Goal: Information Seeking & Learning: Compare options

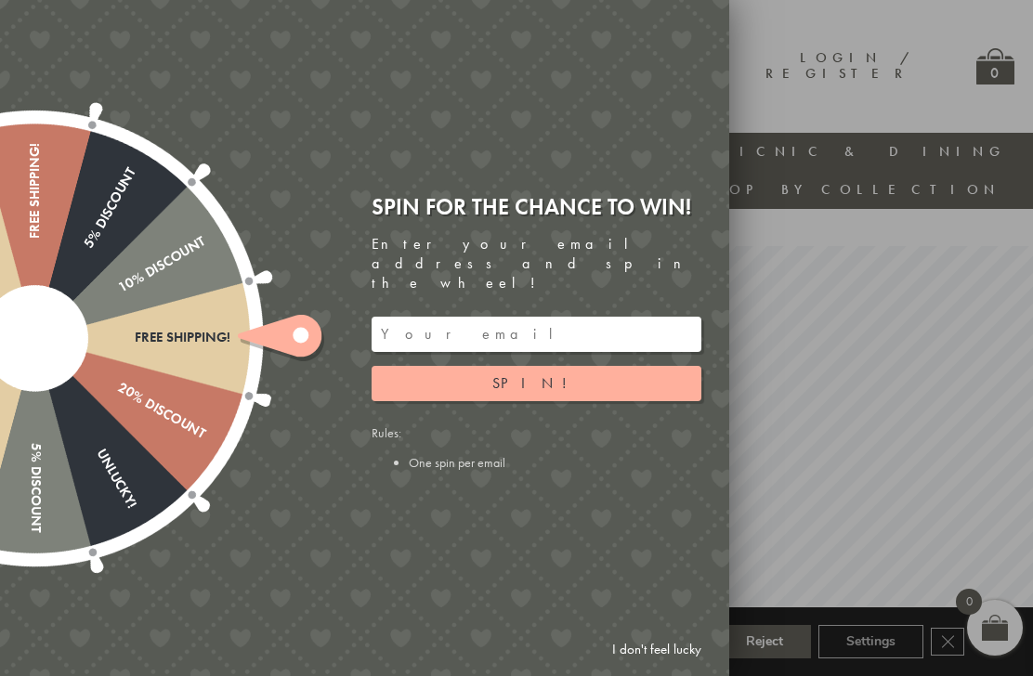
click at [651, 647] on link "I don't feel lucky" at bounding box center [657, 650] width 108 height 34
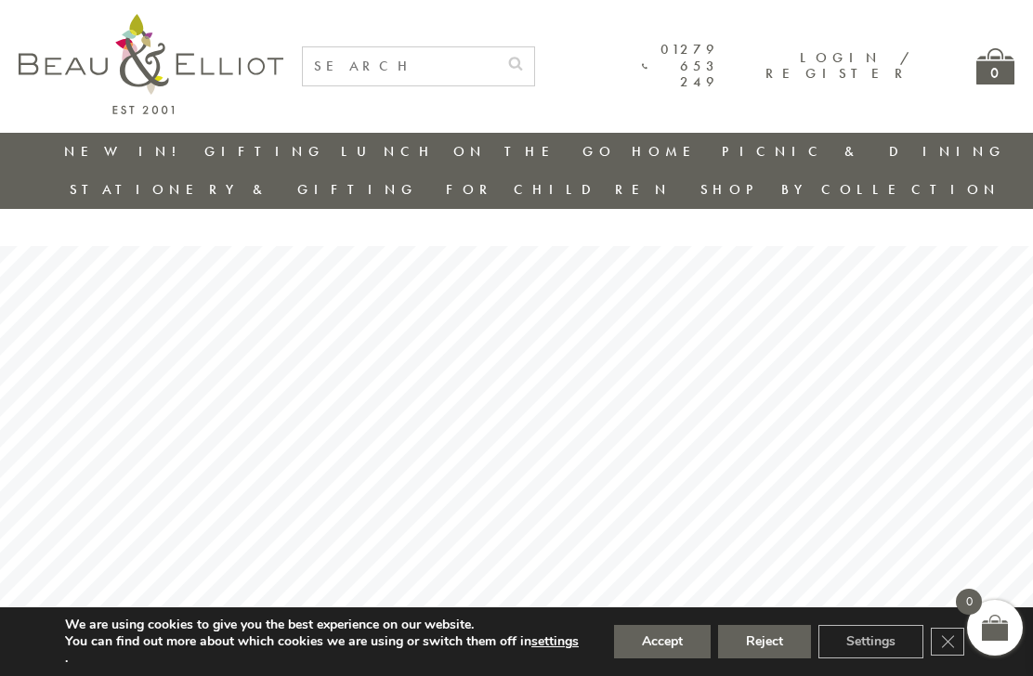
click at [653, 651] on button "Accept" at bounding box center [662, 641] width 97 height 33
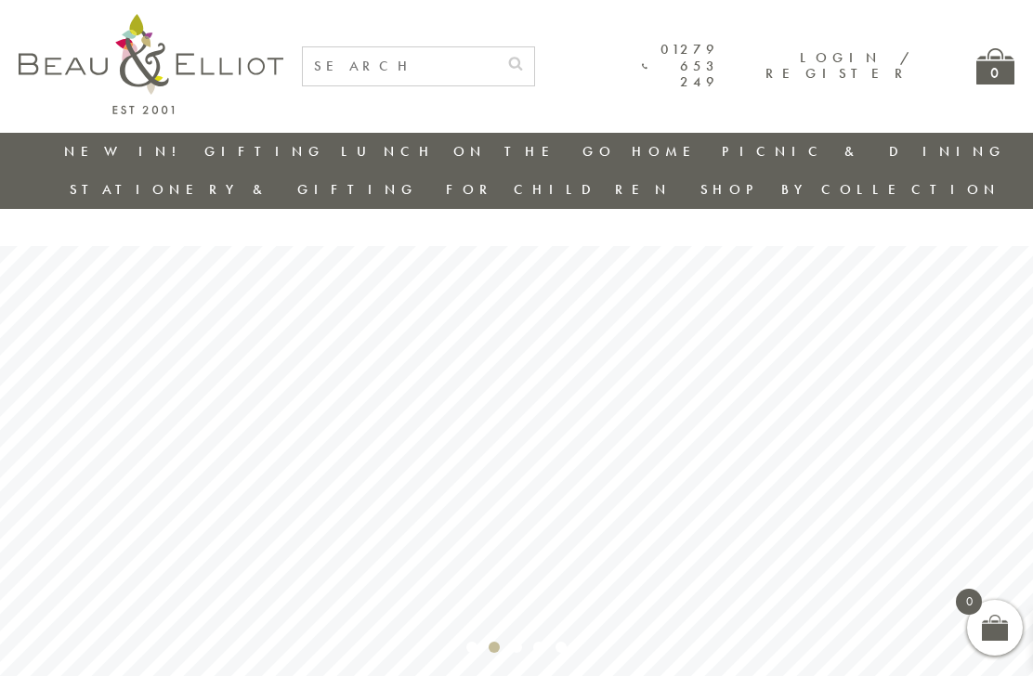
click at [360, 199] on link "Insulated Lunch Bags" at bounding box center [443, 206] width 167 height 33
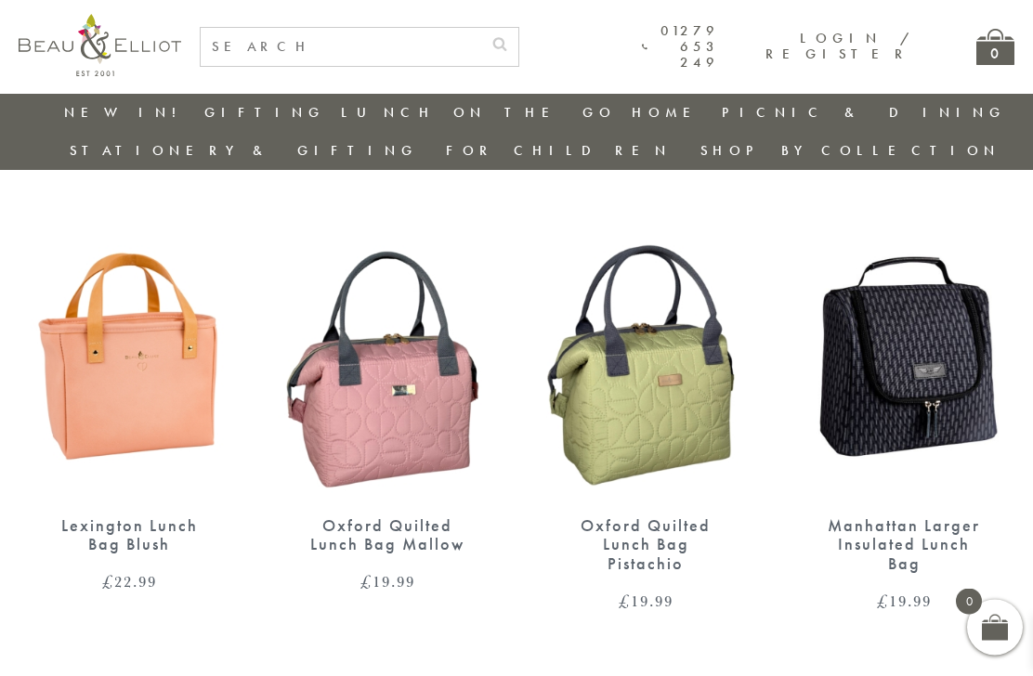
scroll to position [1649, 0]
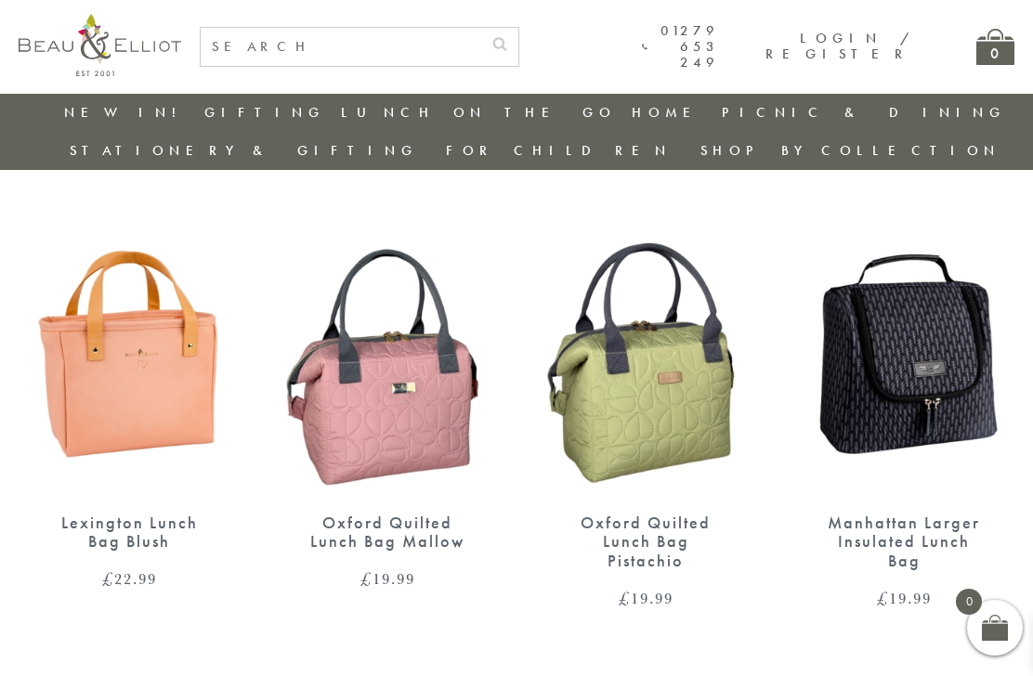
click at [628, 363] on img at bounding box center [645, 351] width 221 height 285
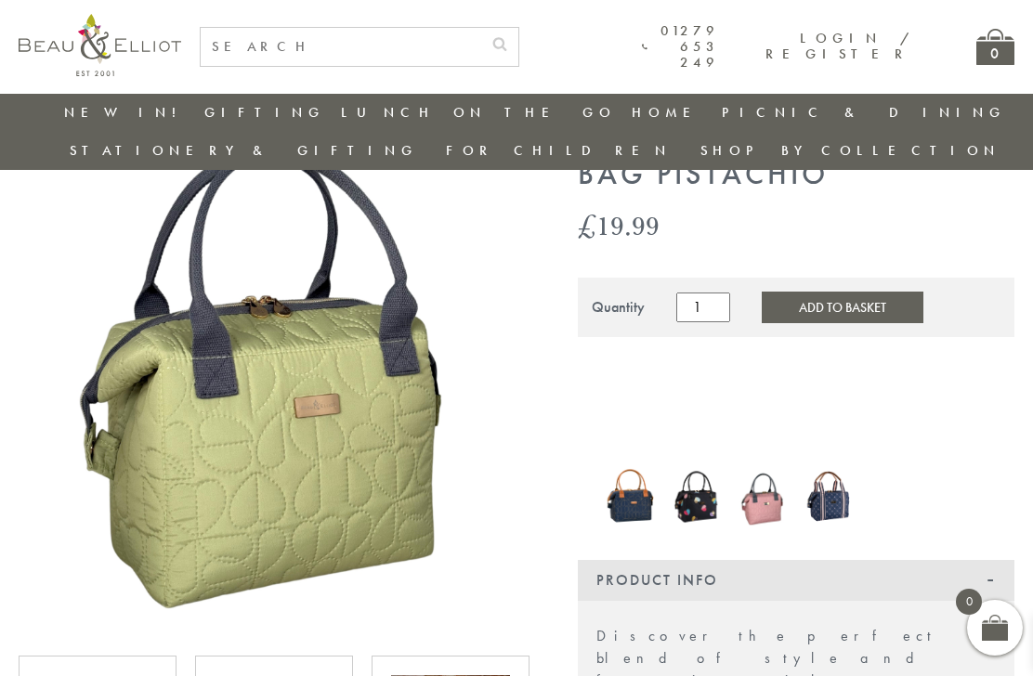
scroll to position [109, 0]
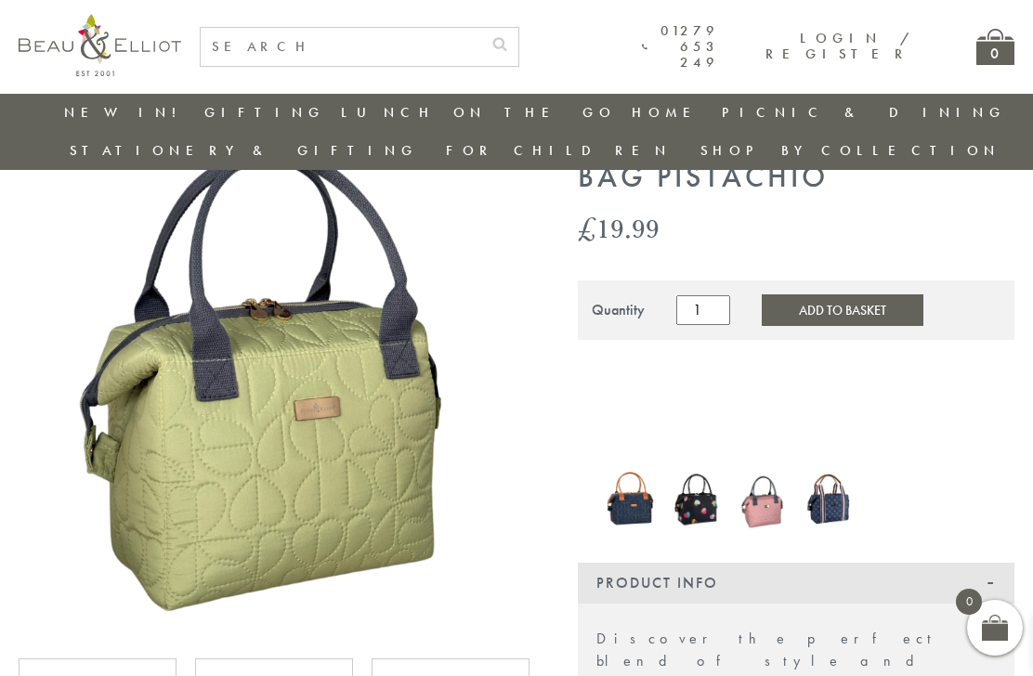
click at [408, 582] on img at bounding box center [273, 380] width 509 height 509
click at [772, 477] on img at bounding box center [764, 498] width 48 height 64
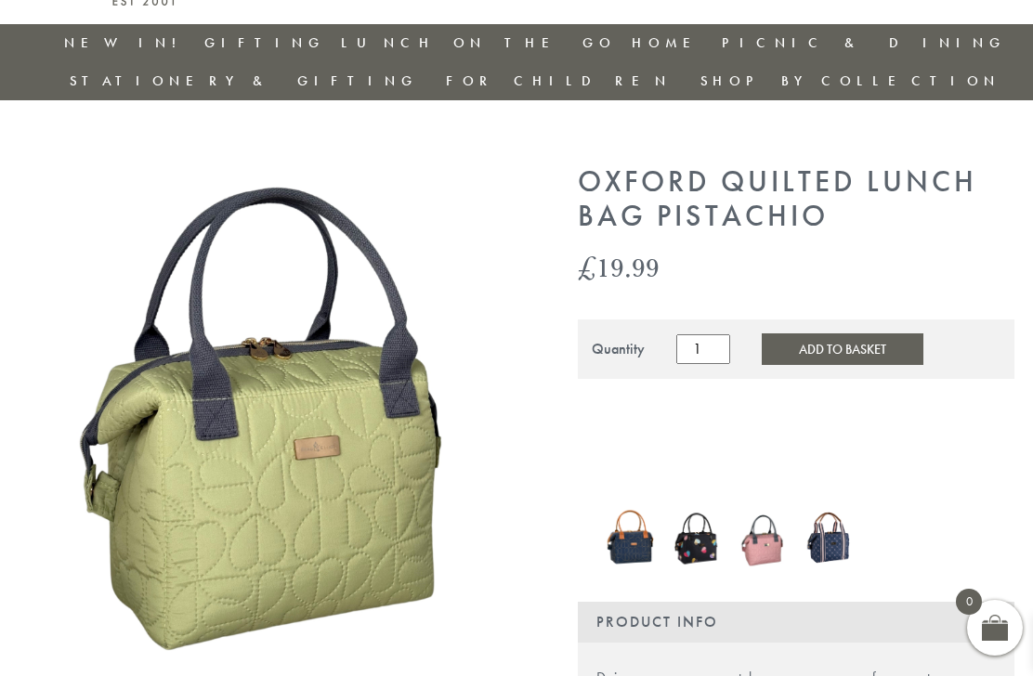
scroll to position [170, 0]
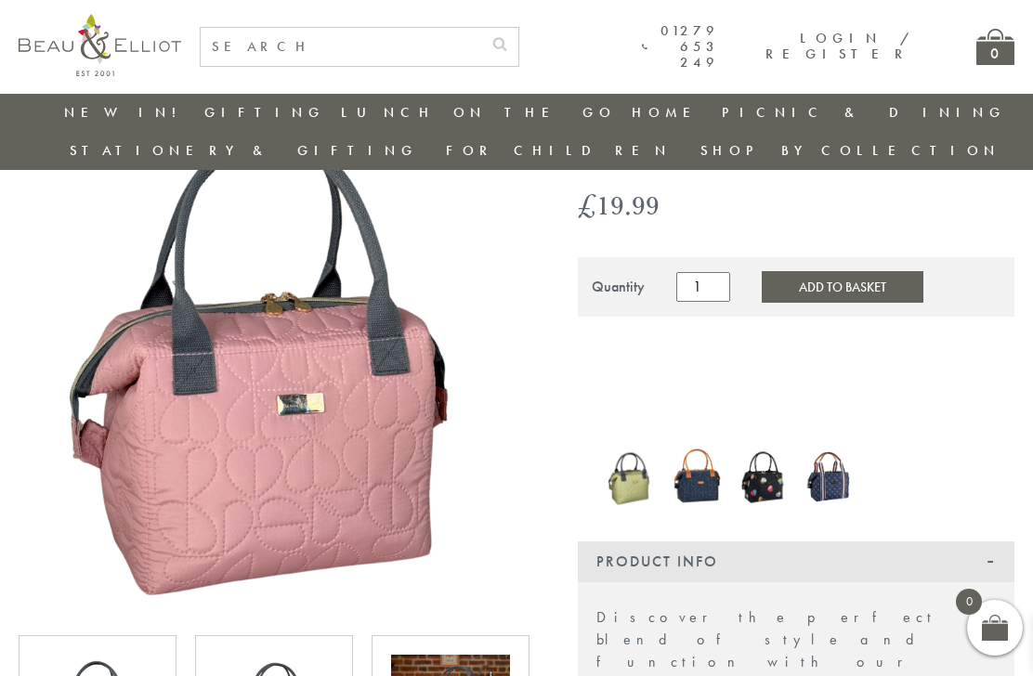
scroll to position [134, 0]
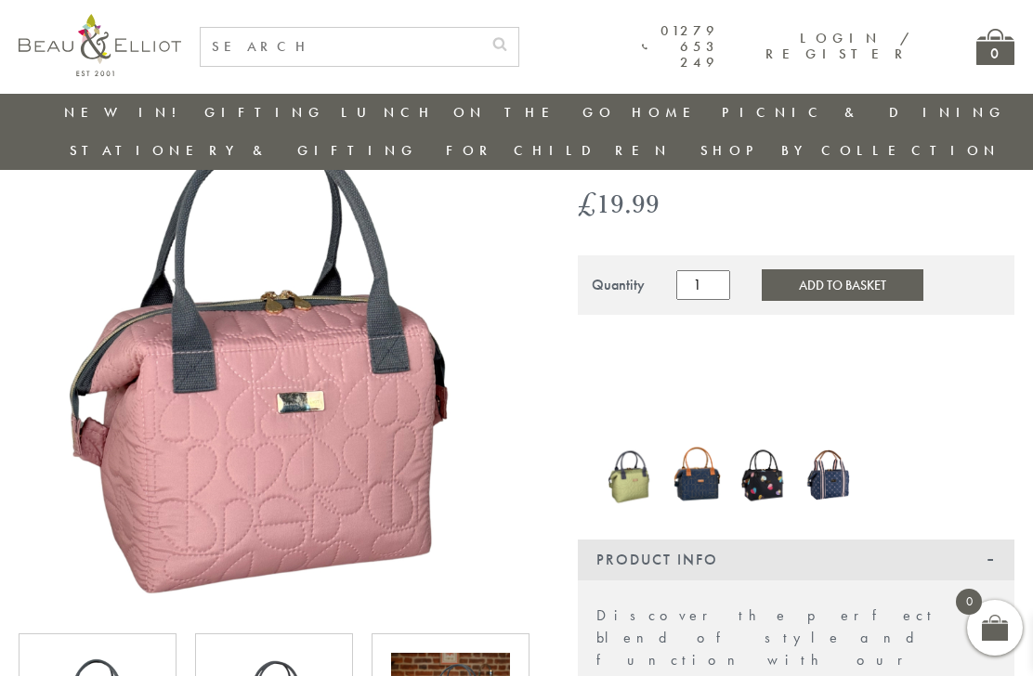
click at [335, 533] on img at bounding box center [273, 355] width 509 height 509
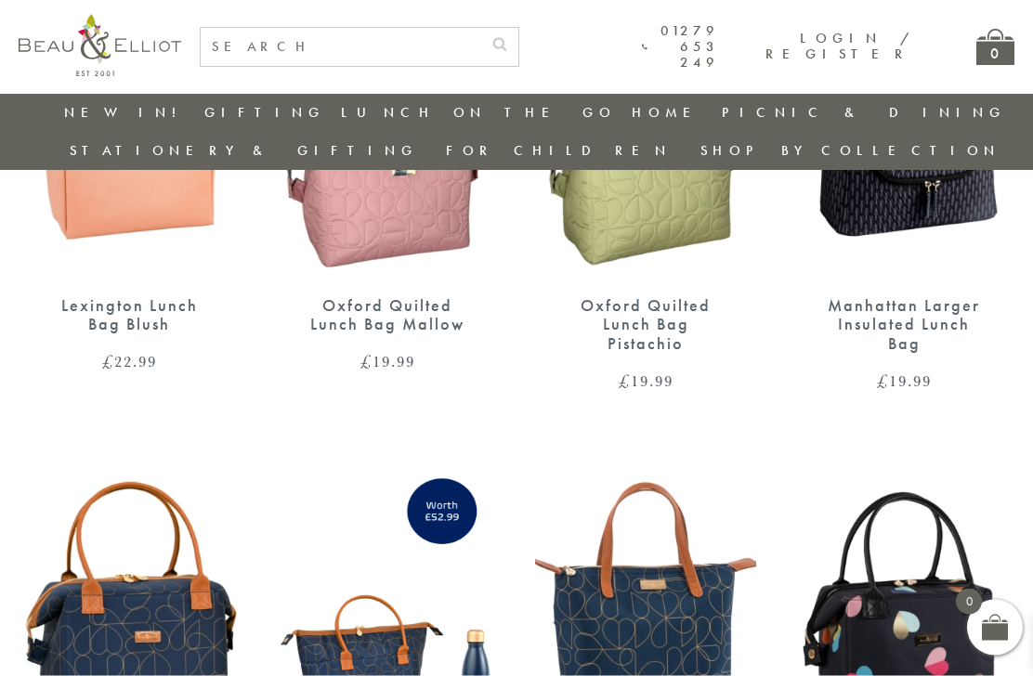
scroll to position [1868, 0]
click at [591, 584] on img at bounding box center [645, 605] width 221 height 285
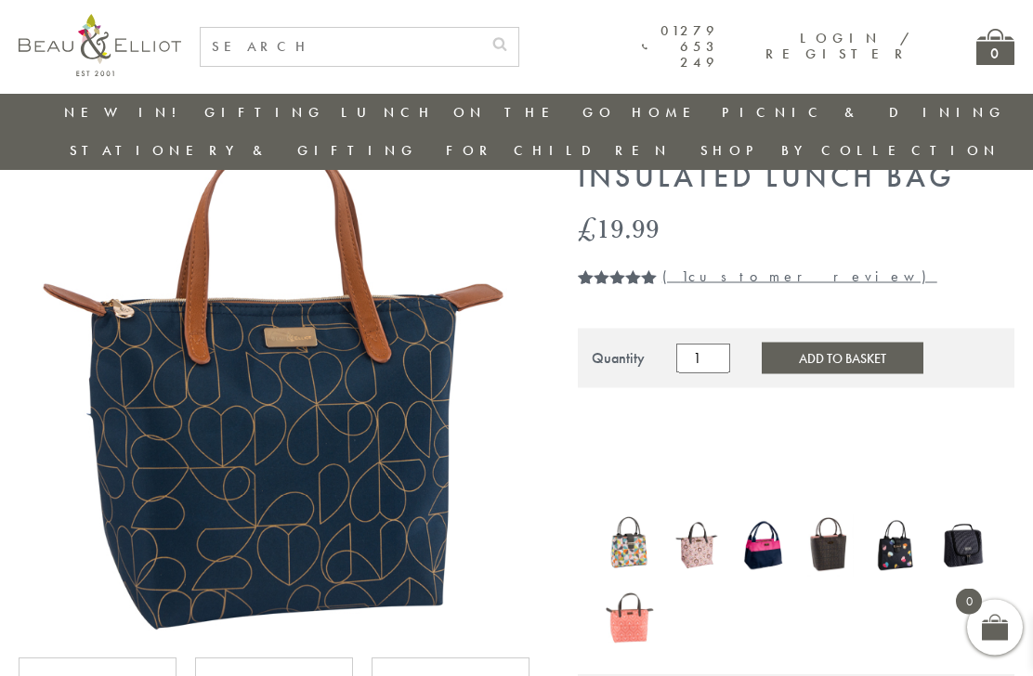
scroll to position [110, 0]
click at [388, 498] on img at bounding box center [273, 379] width 509 height 509
click at [691, 520] on img at bounding box center [697, 545] width 48 height 62
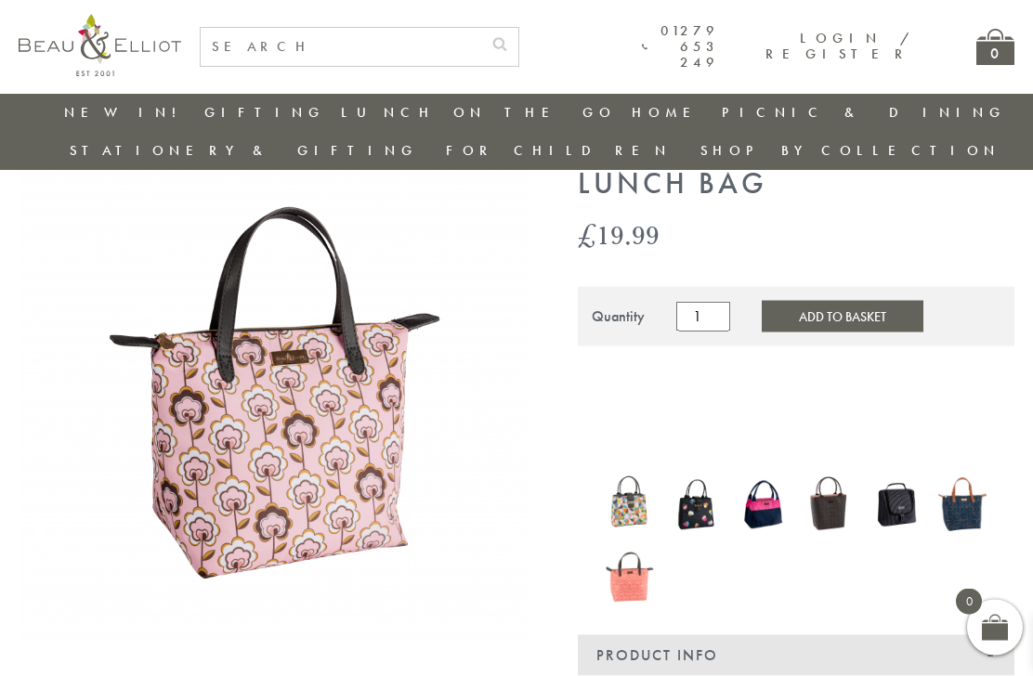
scroll to position [103, 0]
click at [693, 487] on img at bounding box center [697, 504] width 48 height 57
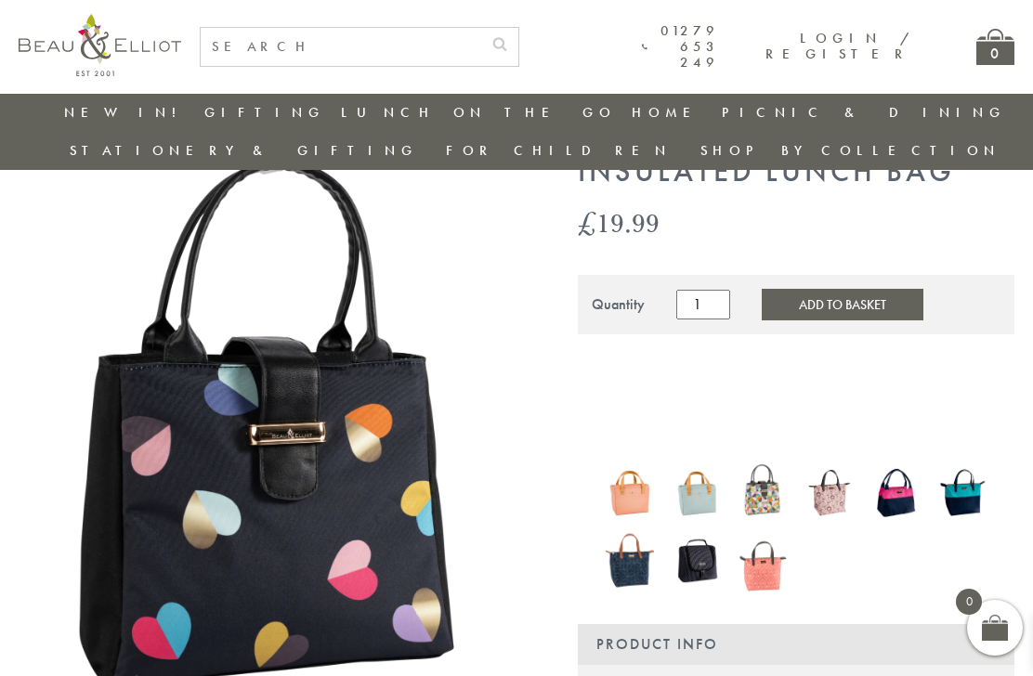
scroll to position [113, 0]
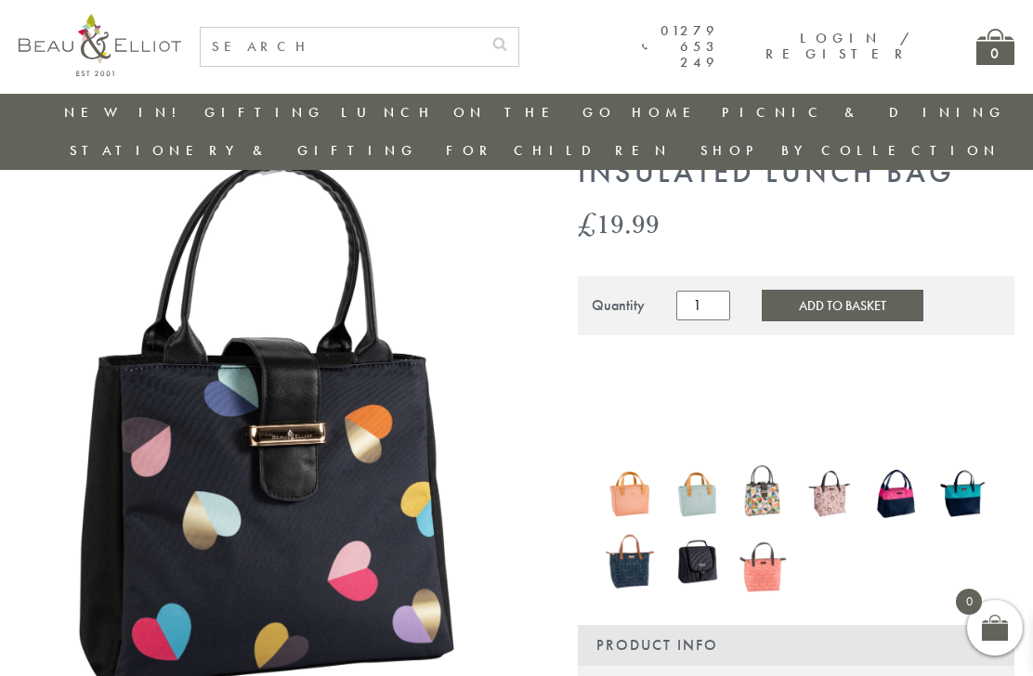
click at [893, 463] on img at bounding box center [897, 494] width 48 height 62
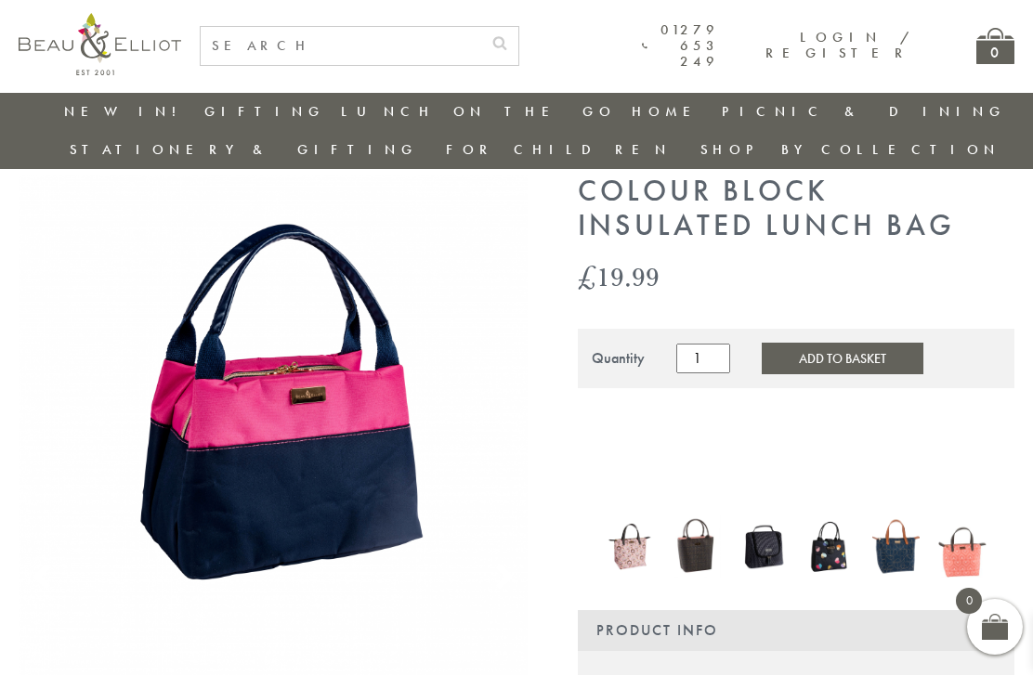
scroll to position [60, 0]
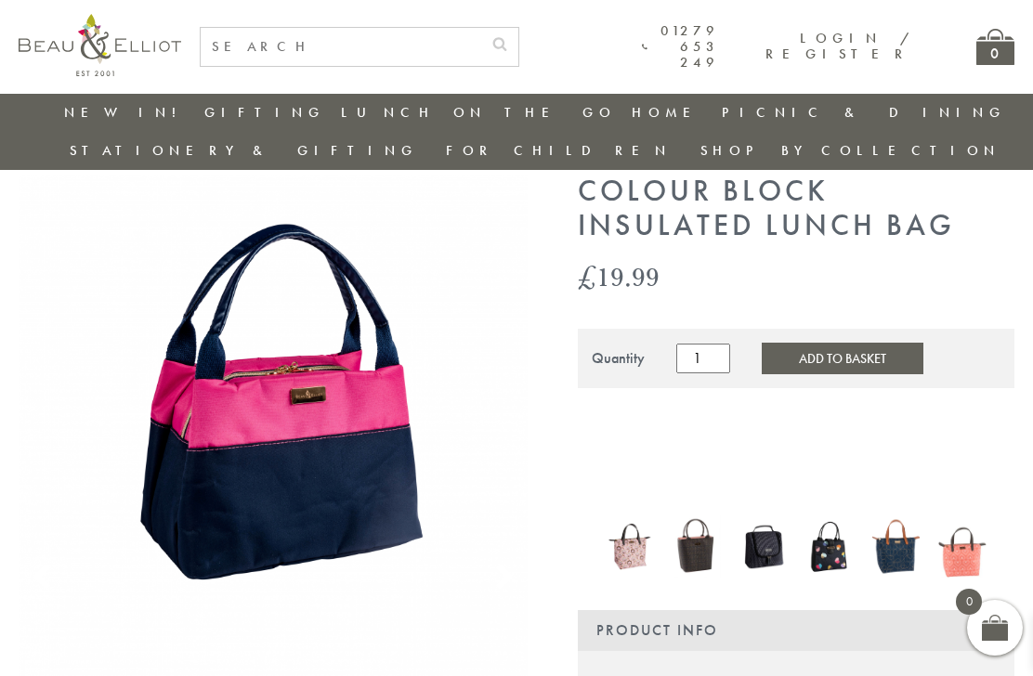
click at [969, 519] on img at bounding box center [963, 547] width 48 height 62
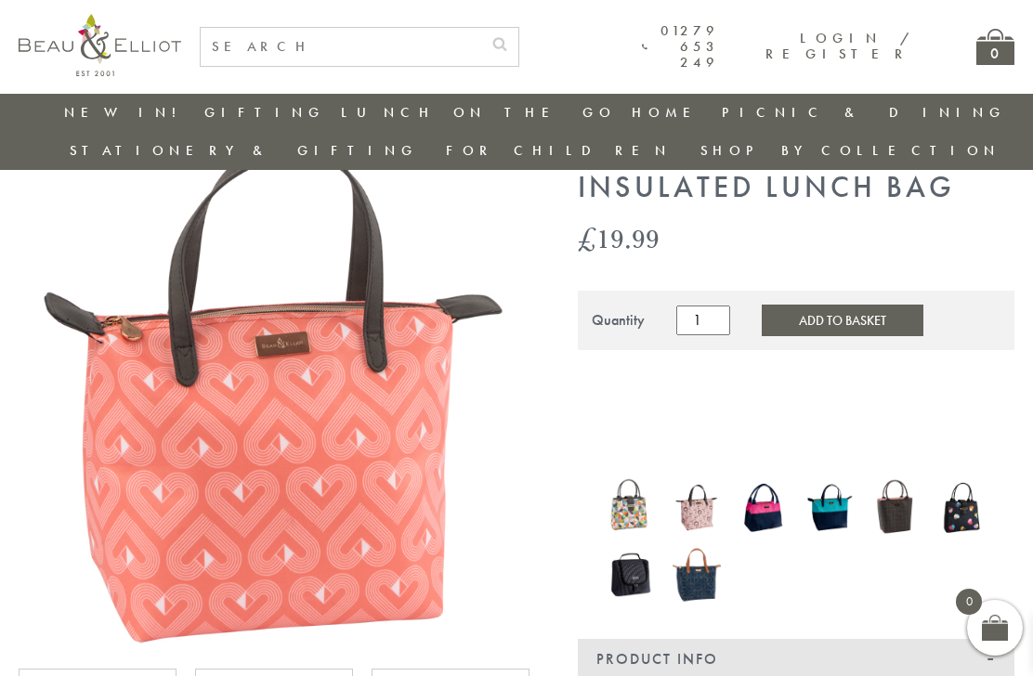
scroll to position [102, 0]
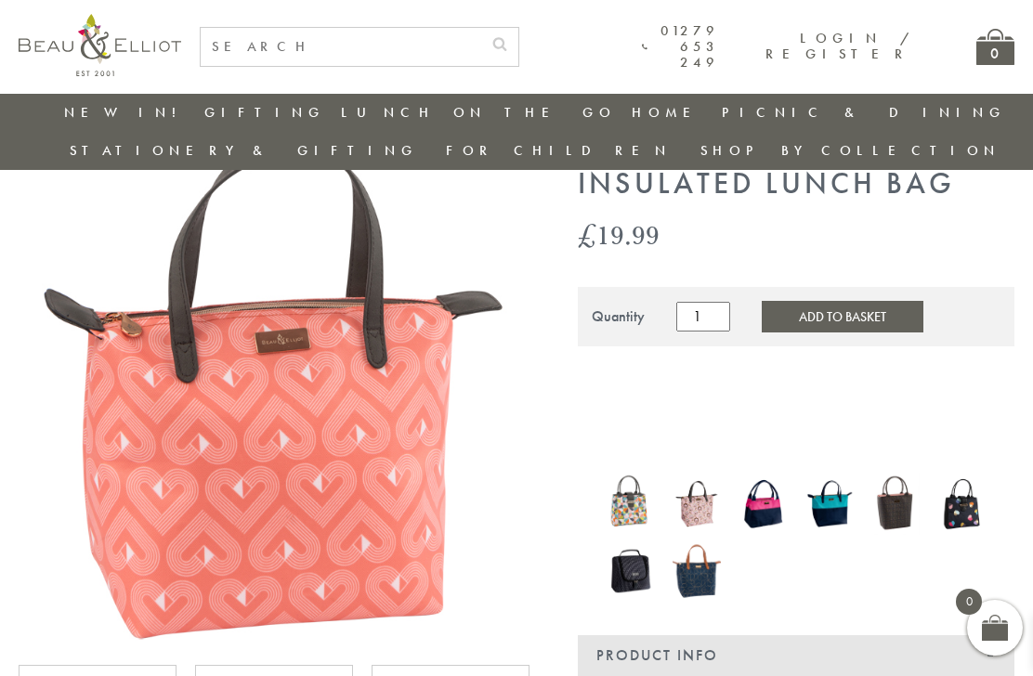
click at [653, 473] on img at bounding box center [630, 504] width 48 height 62
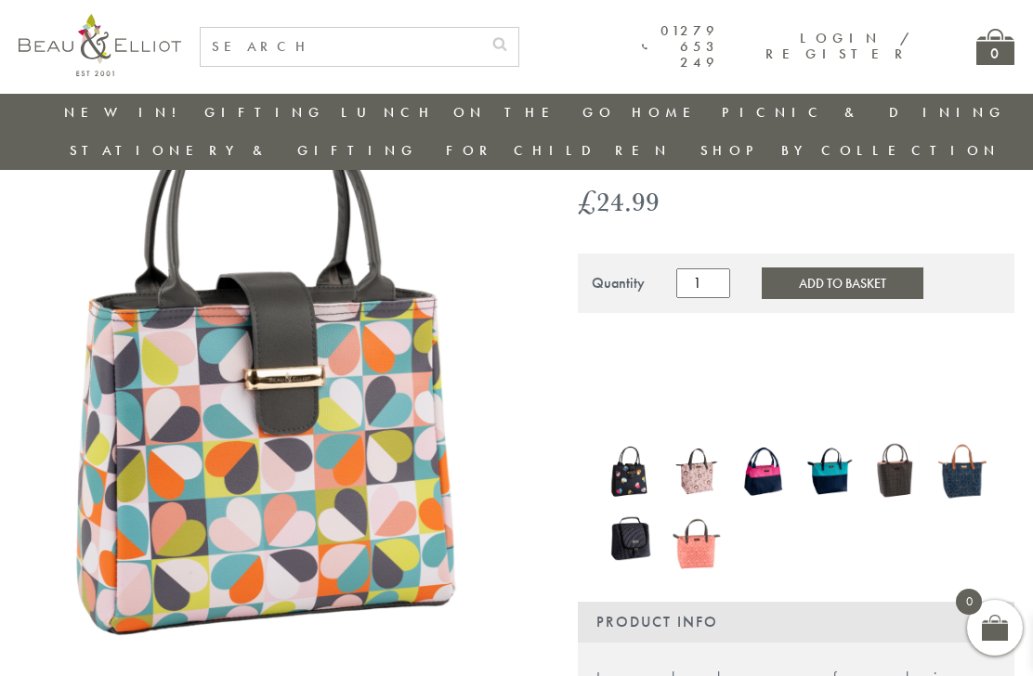
scroll to position [175, 0]
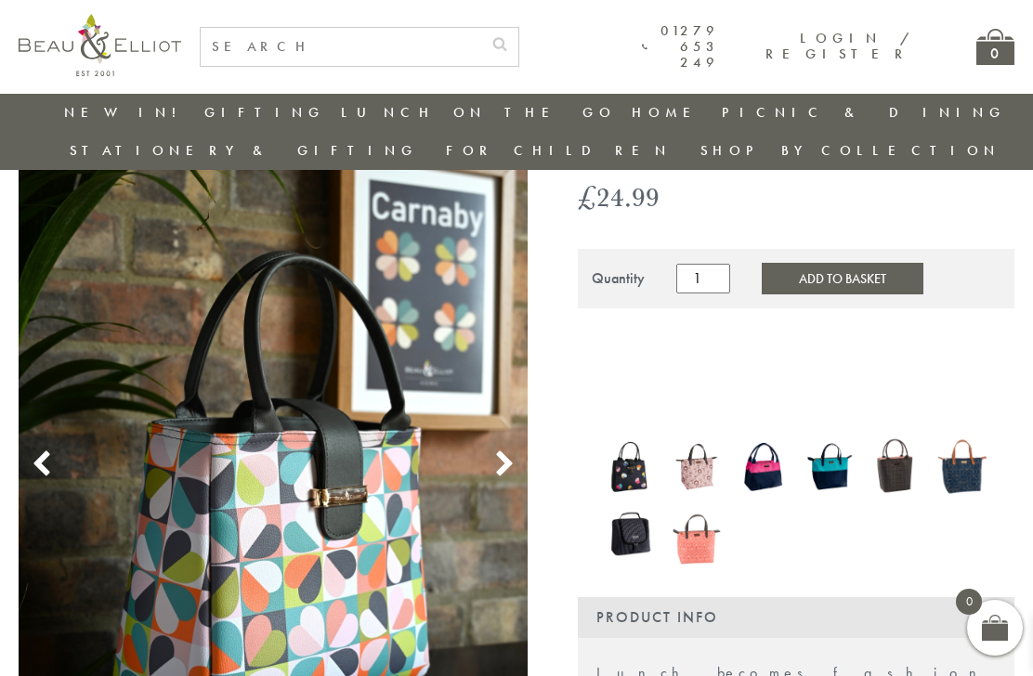
click at [497, 451] on icon at bounding box center [505, 465] width 28 height 28
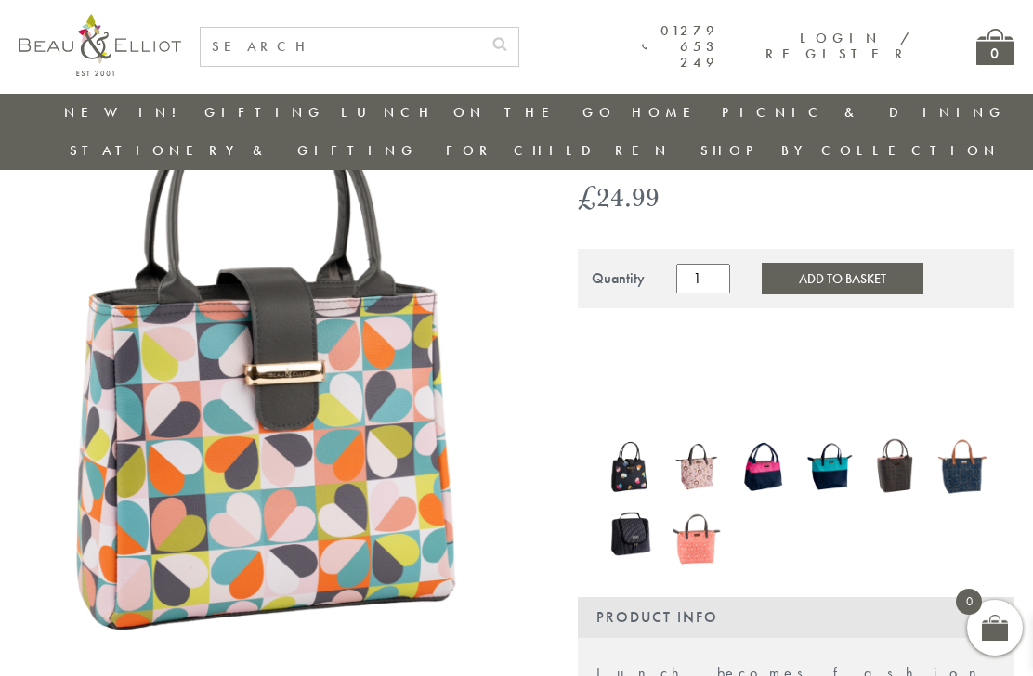
click at [518, 451] on icon at bounding box center [505, 465] width 28 height 28
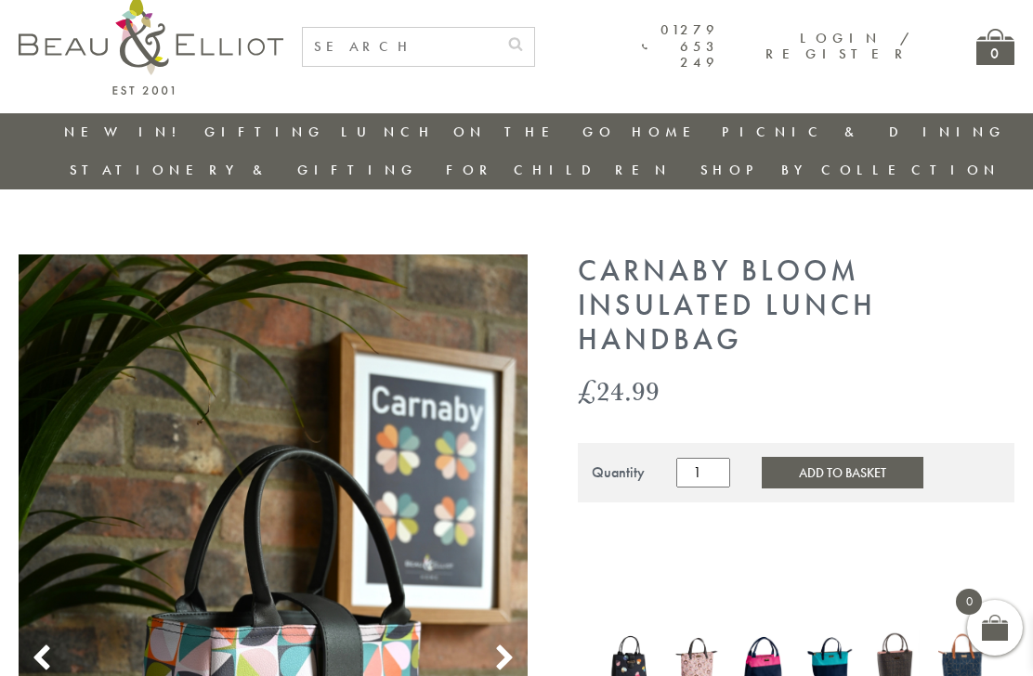
scroll to position [0, 0]
